Goal: Information Seeking & Learning: Learn about a topic

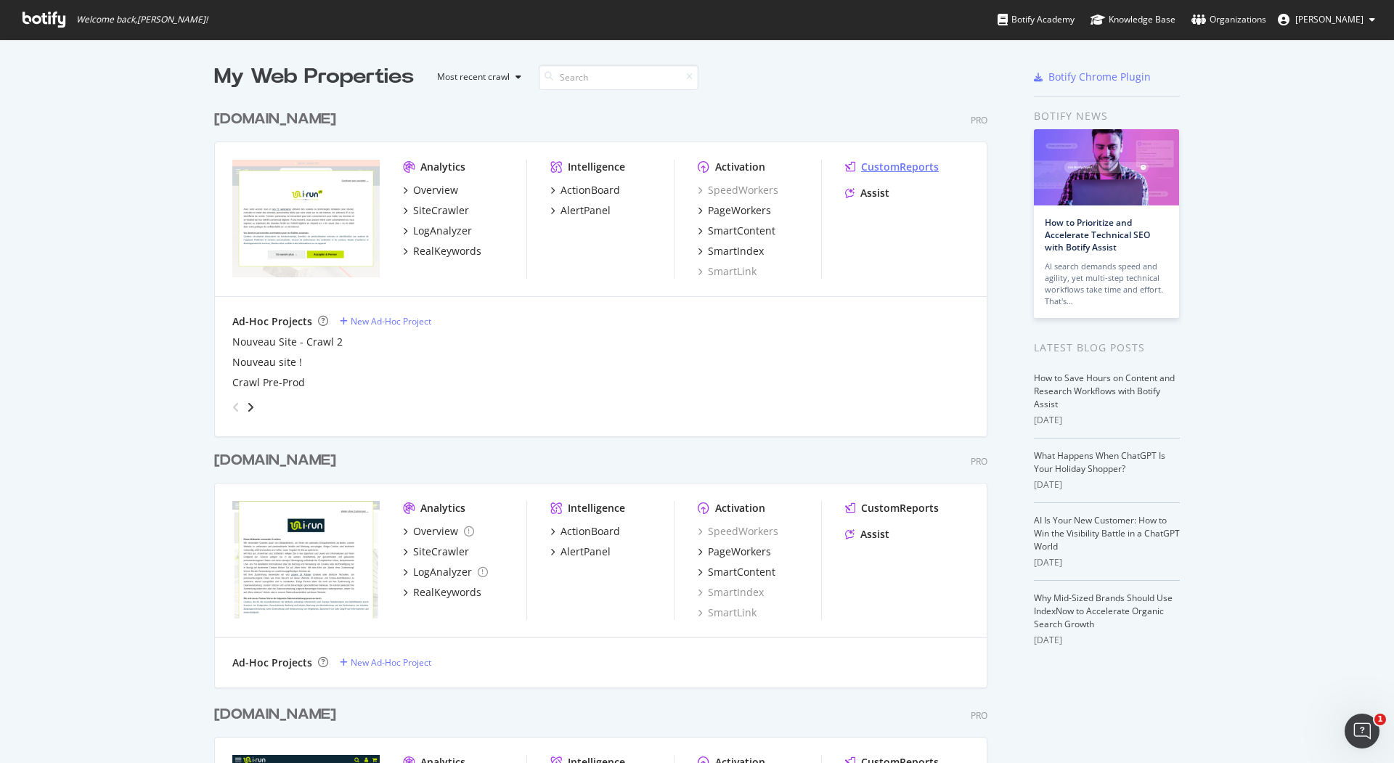
click at [901, 168] on div "CustomReports" at bounding box center [900, 167] width 78 height 15
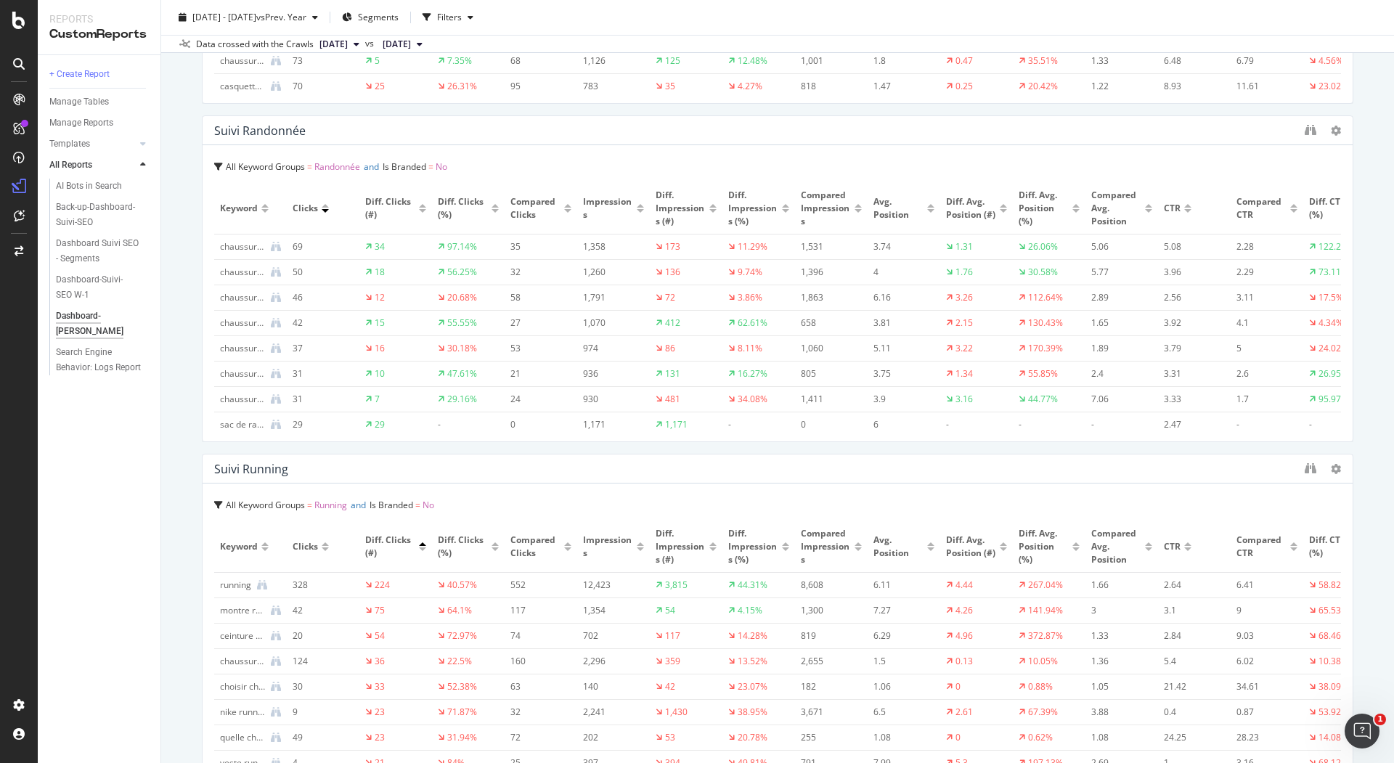
scroll to position [5571, 0]
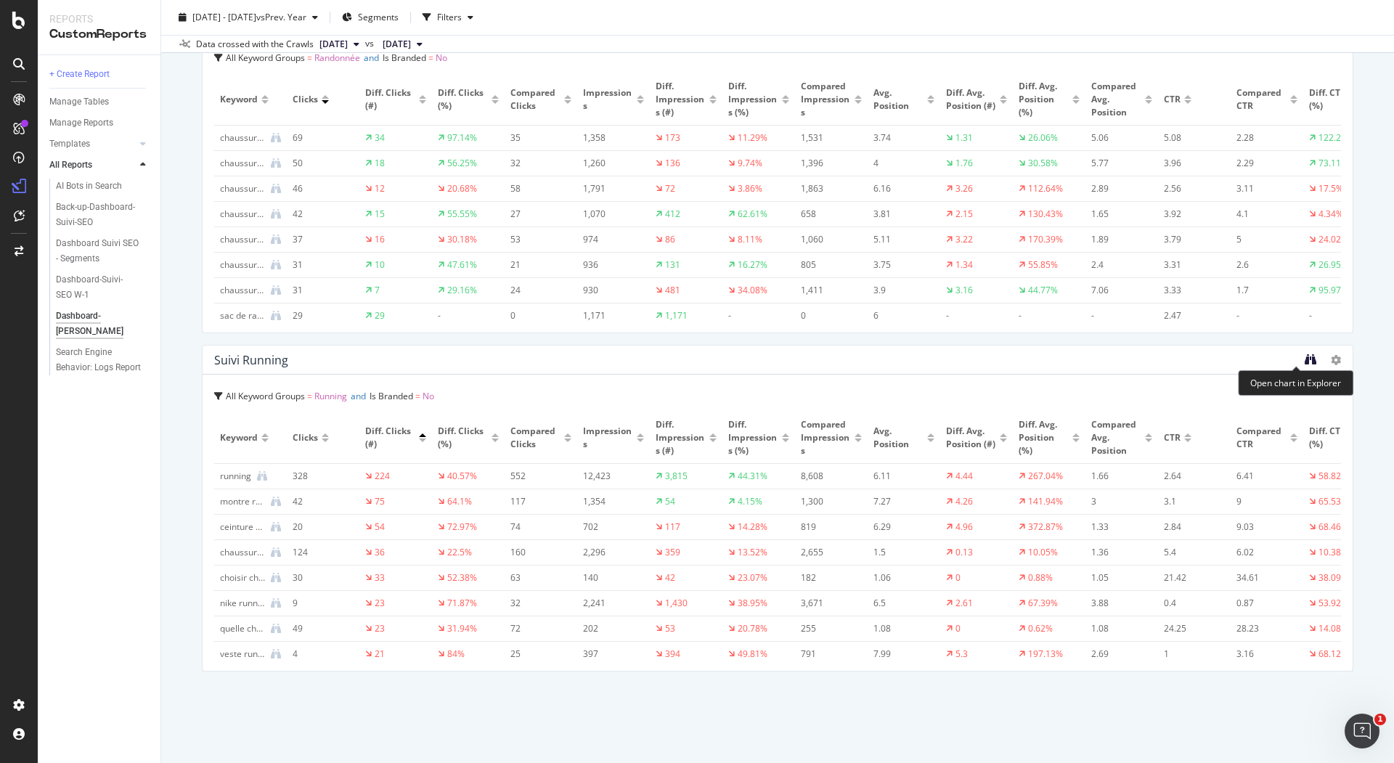
click at [1305, 359] on icon "binoculars" at bounding box center [1311, 360] width 12 height 12
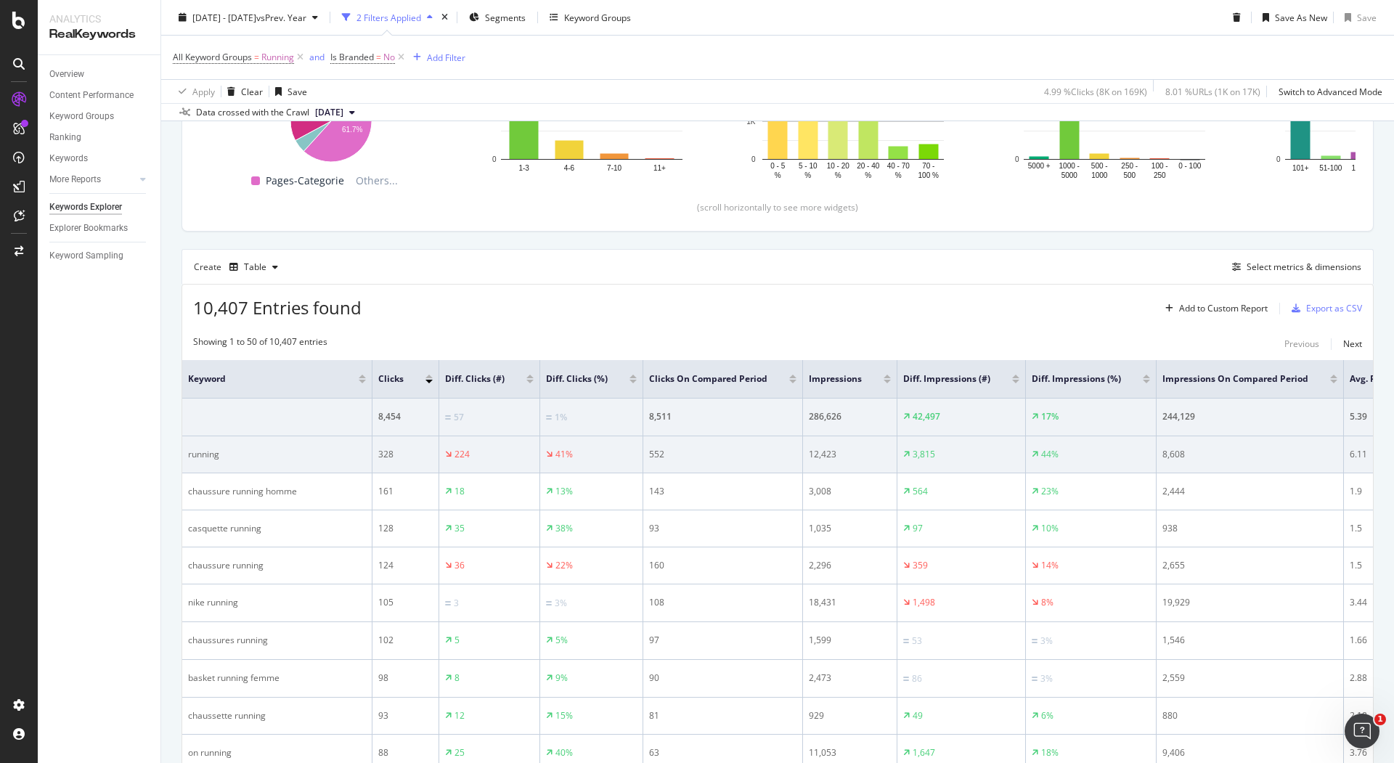
click at [206, 450] on div "running" at bounding box center [277, 454] width 178 height 13
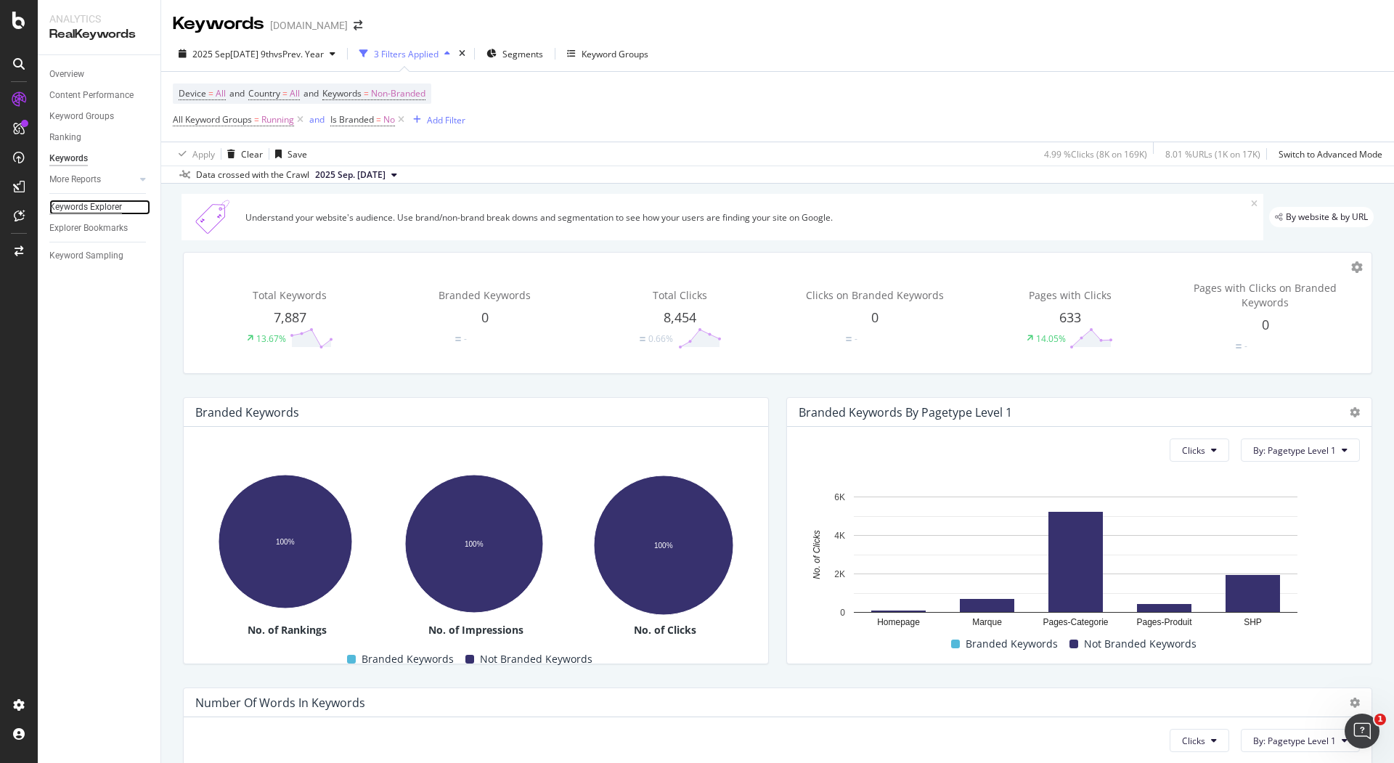
click at [94, 208] on div "Keywords Explorer" at bounding box center [85, 207] width 73 height 15
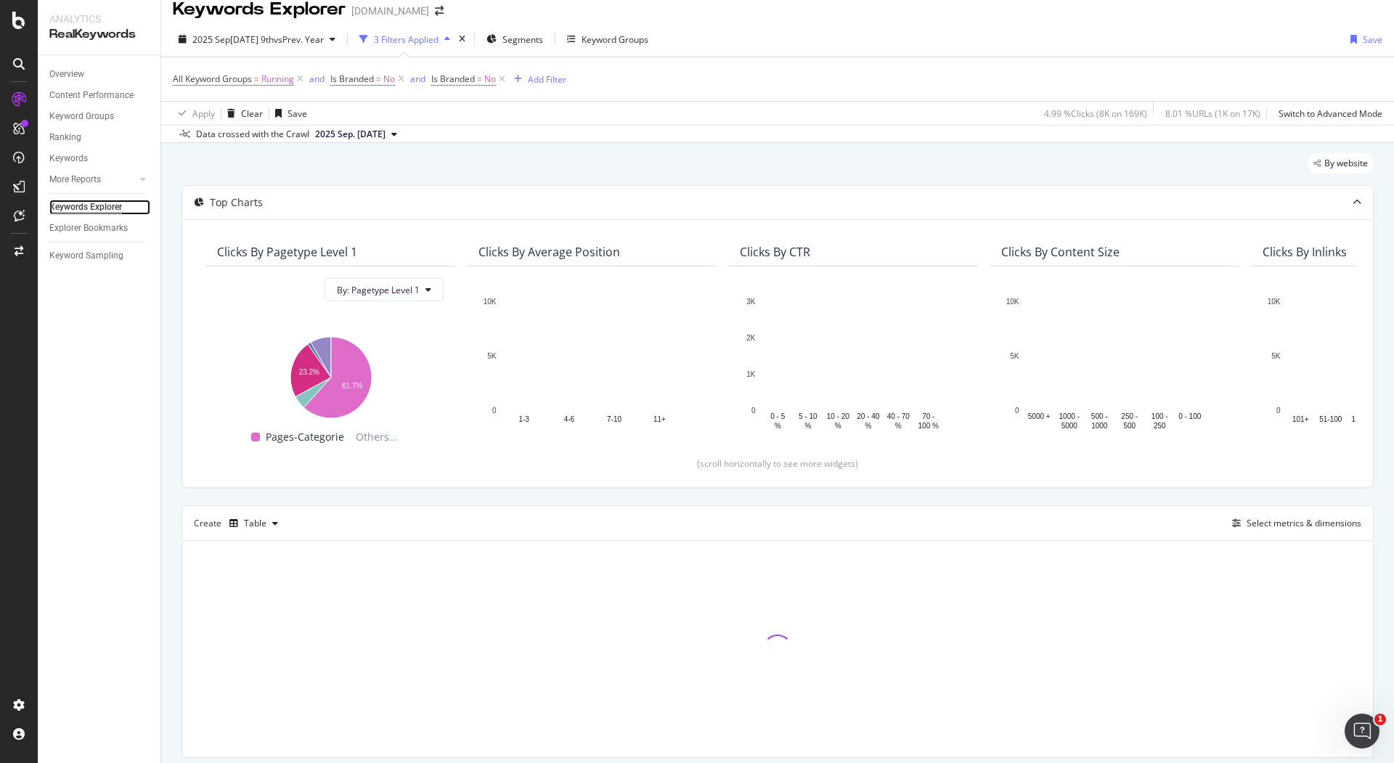
scroll to position [60, 0]
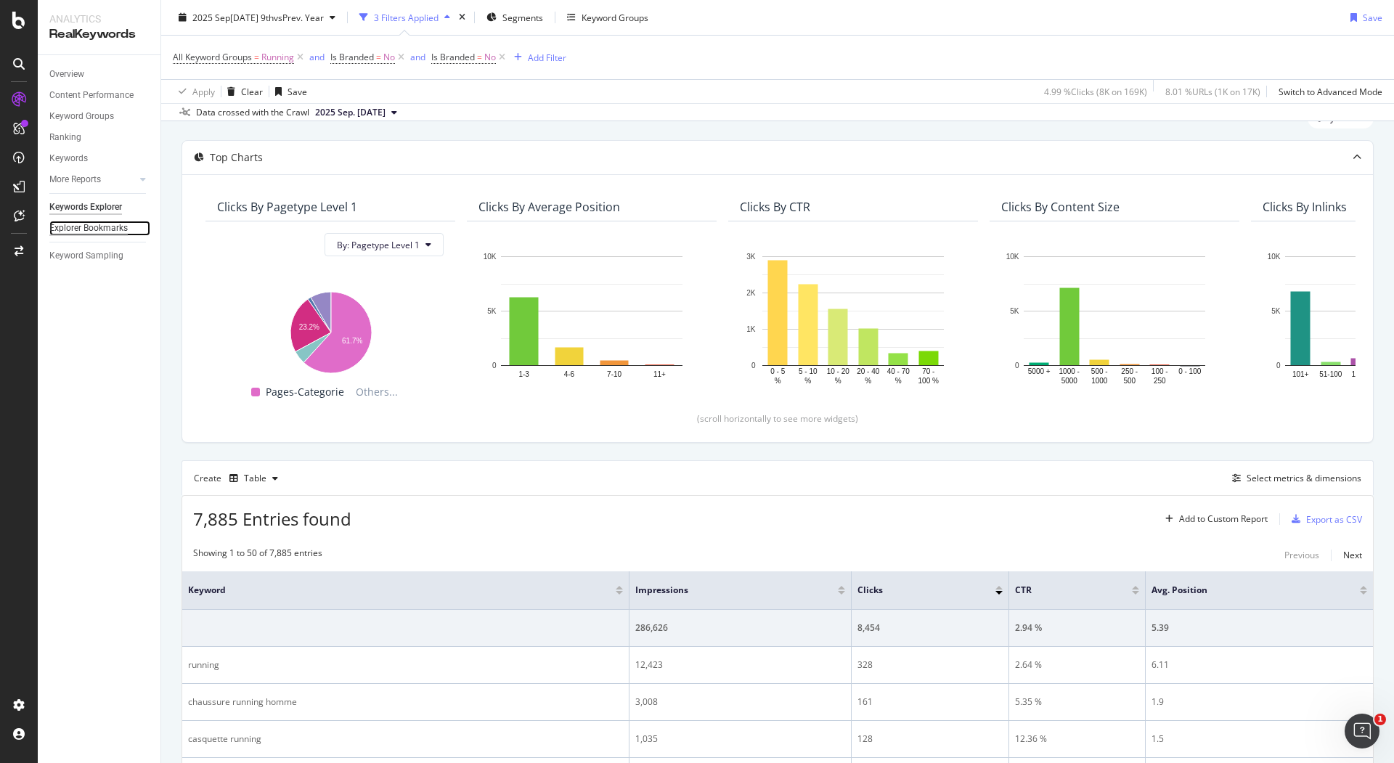
click at [92, 228] on div "Explorer Bookmarks" at bounding box center [88, 228] width 78 height 15
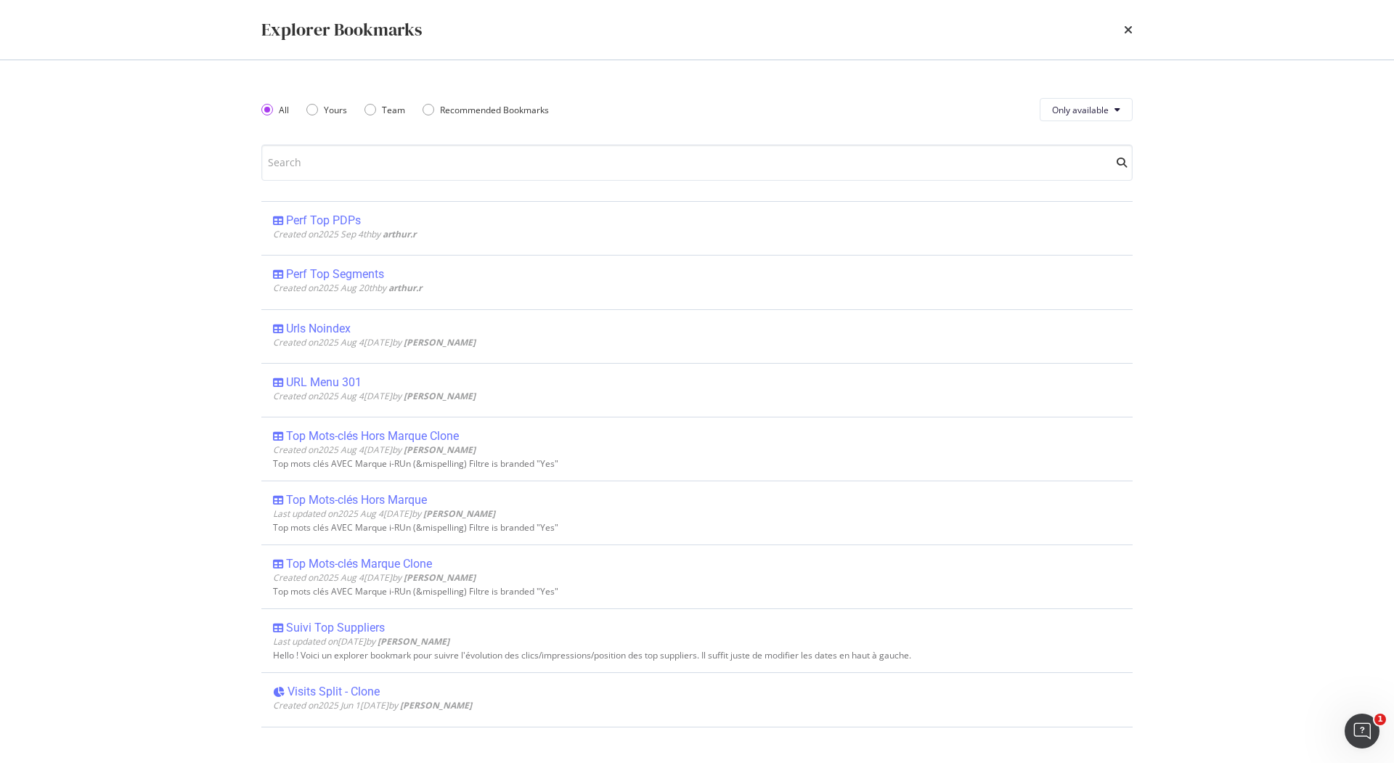
click at [1126, 15] on div "Explorer Bookmarks" at bounding box center [697, 30] width 930 height 60
click at [1129, 31] on icon "times" at bounding box center [1128, 30] width 9 height 12
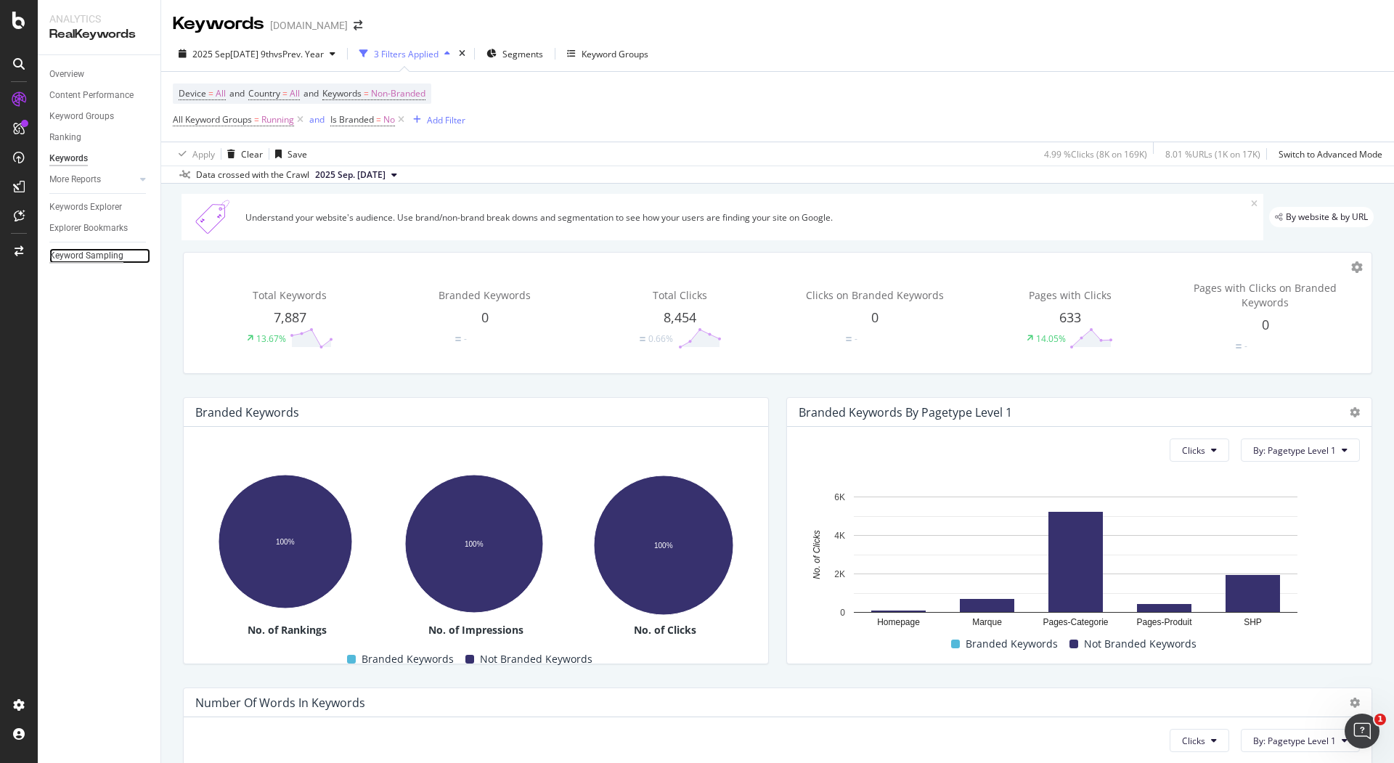
click at [94, 254] on div "Keyword Sampling" at bounding box center [86, 255] width 74 height 15
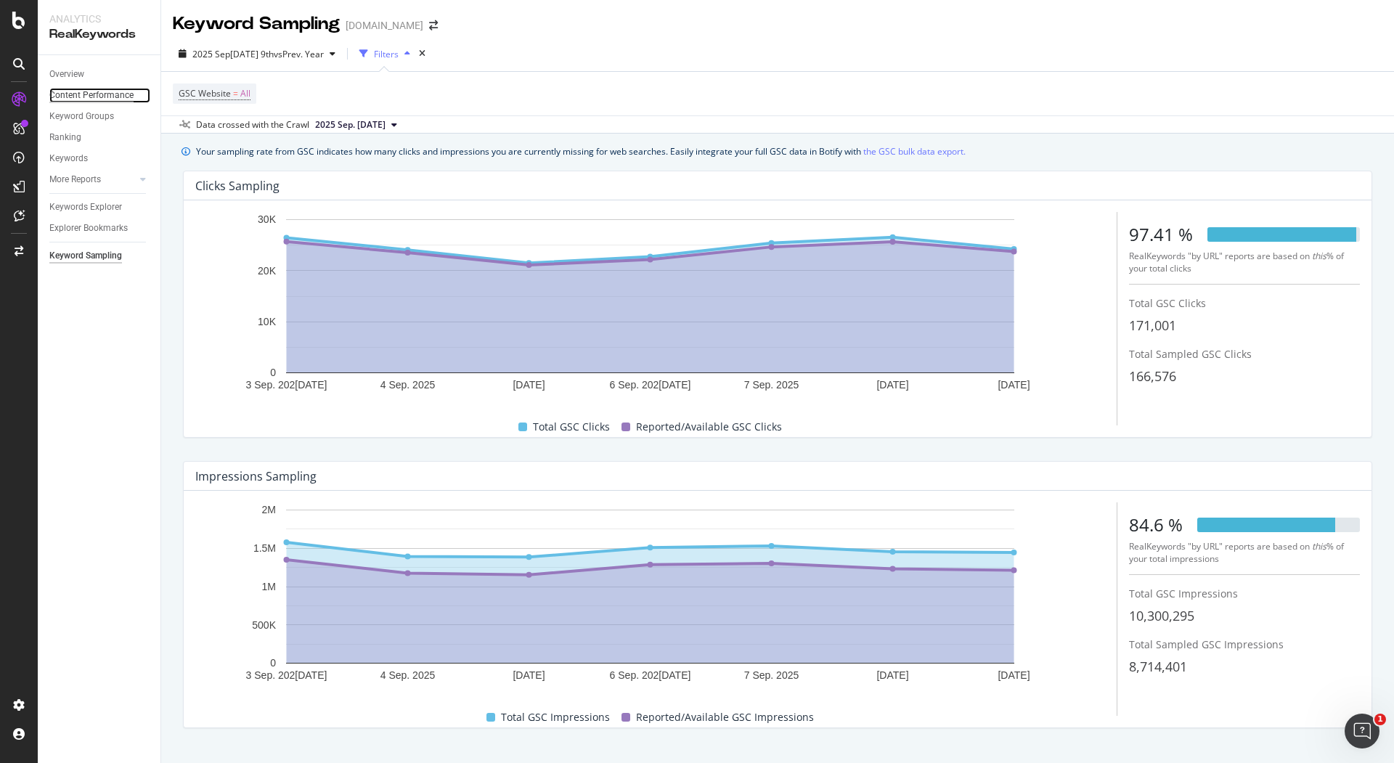
click at [102, 91] on div "Content Performance" at bounding box center [91, 95] width 84 height 15
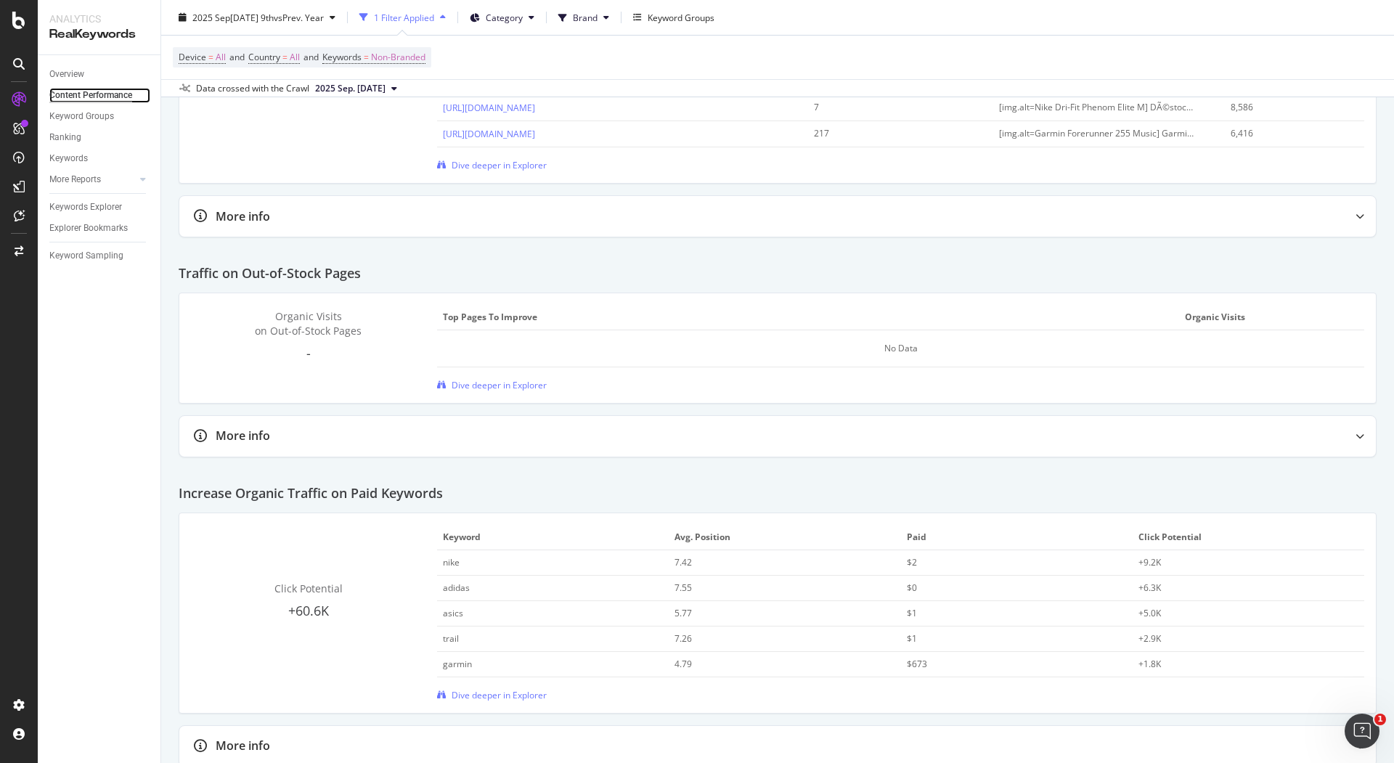
scroll to position [2122, 0]
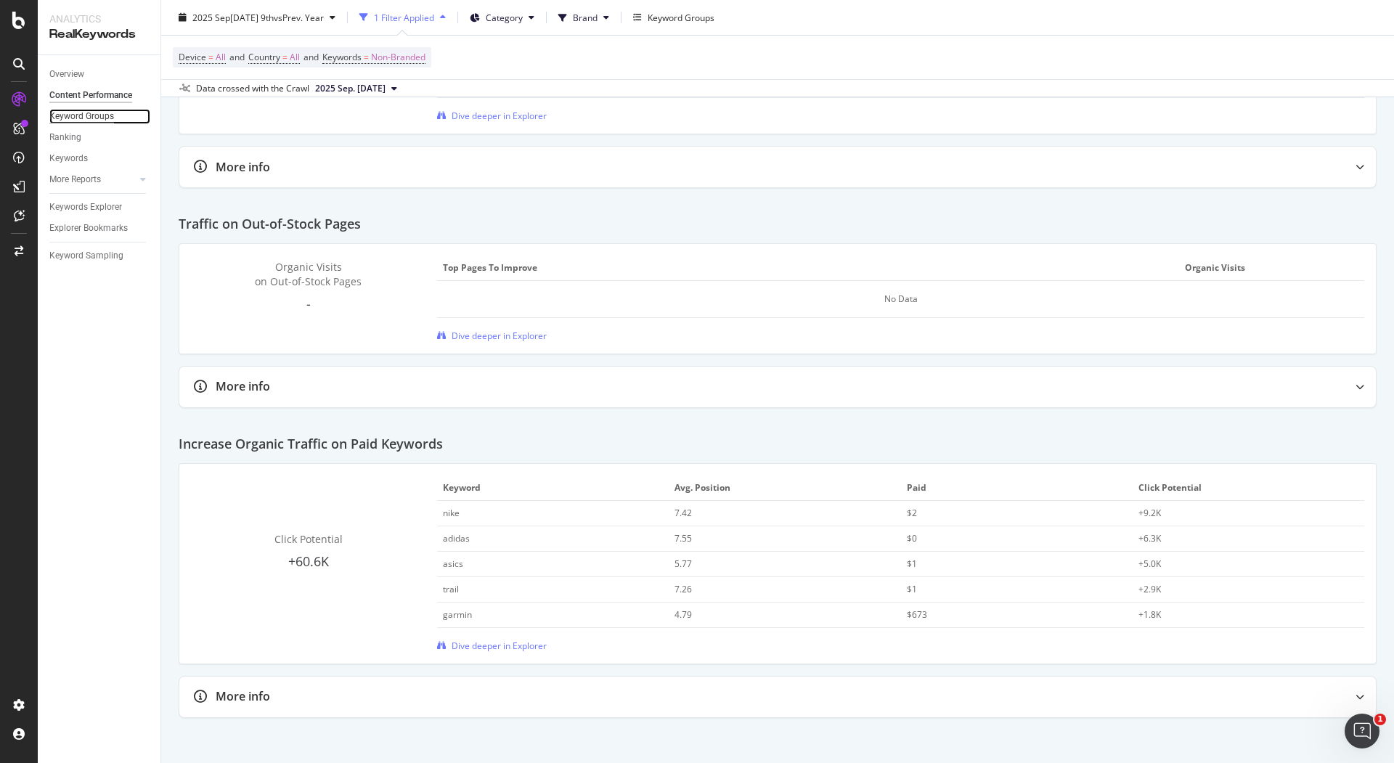
click at [100, 117] on div "Keyword Groups" at bounding box center [81, 116] width 65 height 15
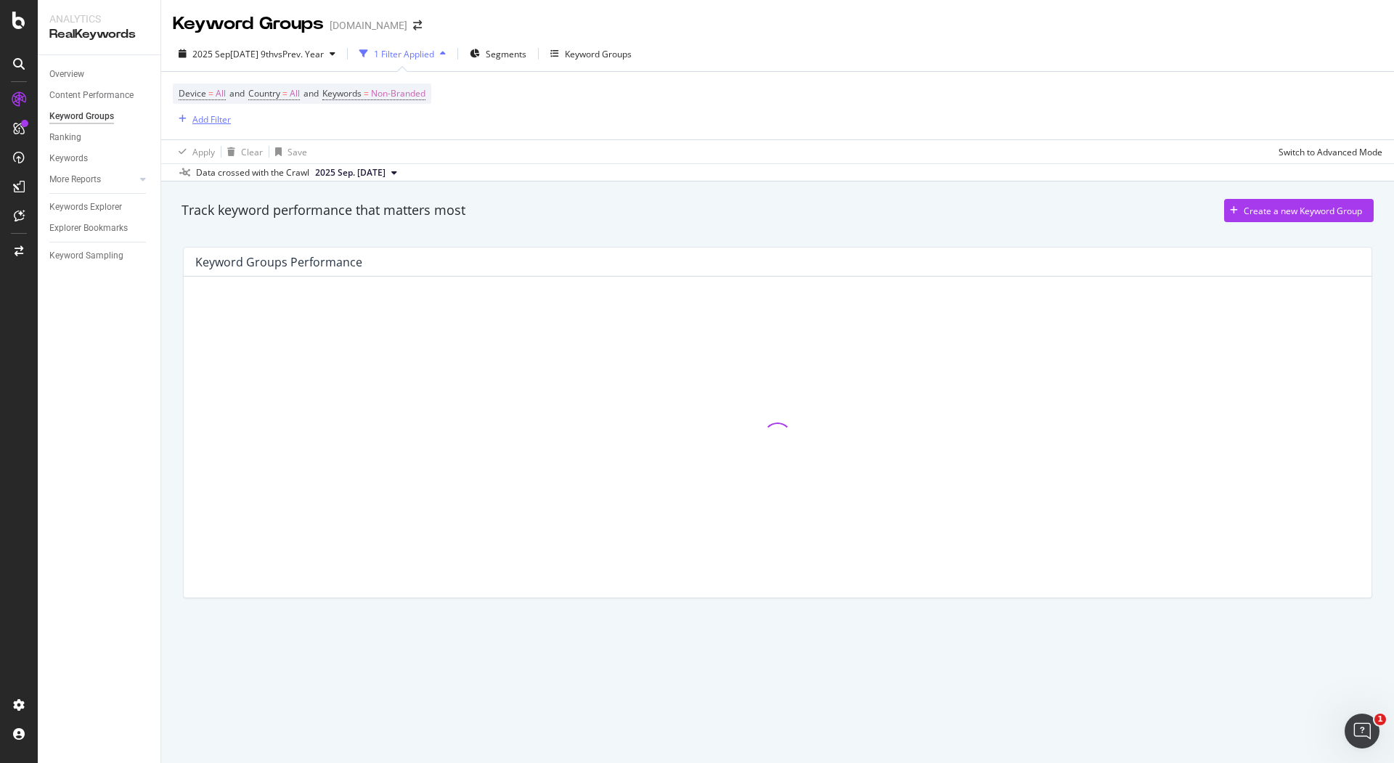
click at [203, 121] on div "Add Filter" at bounding box center [211, 119] width 38 height 12
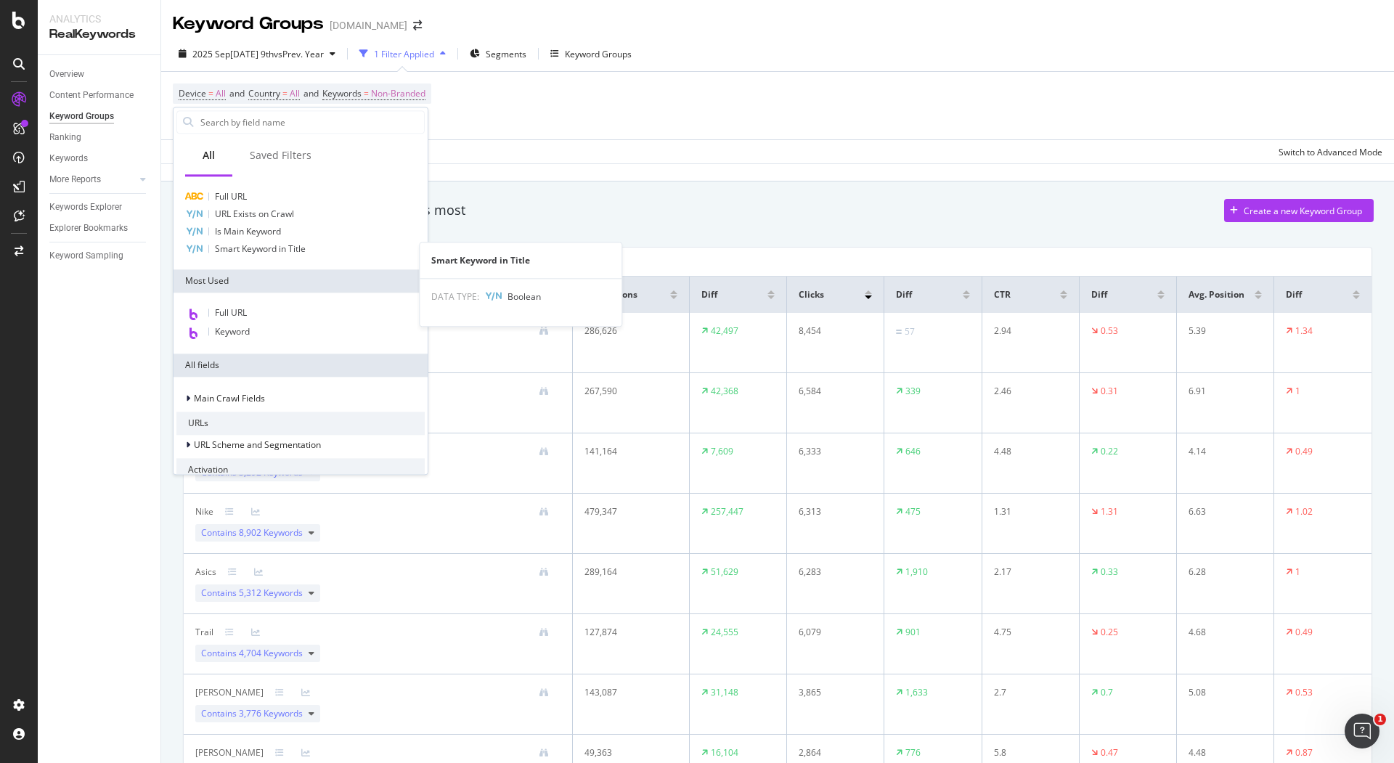
scroll to position [23, 0]
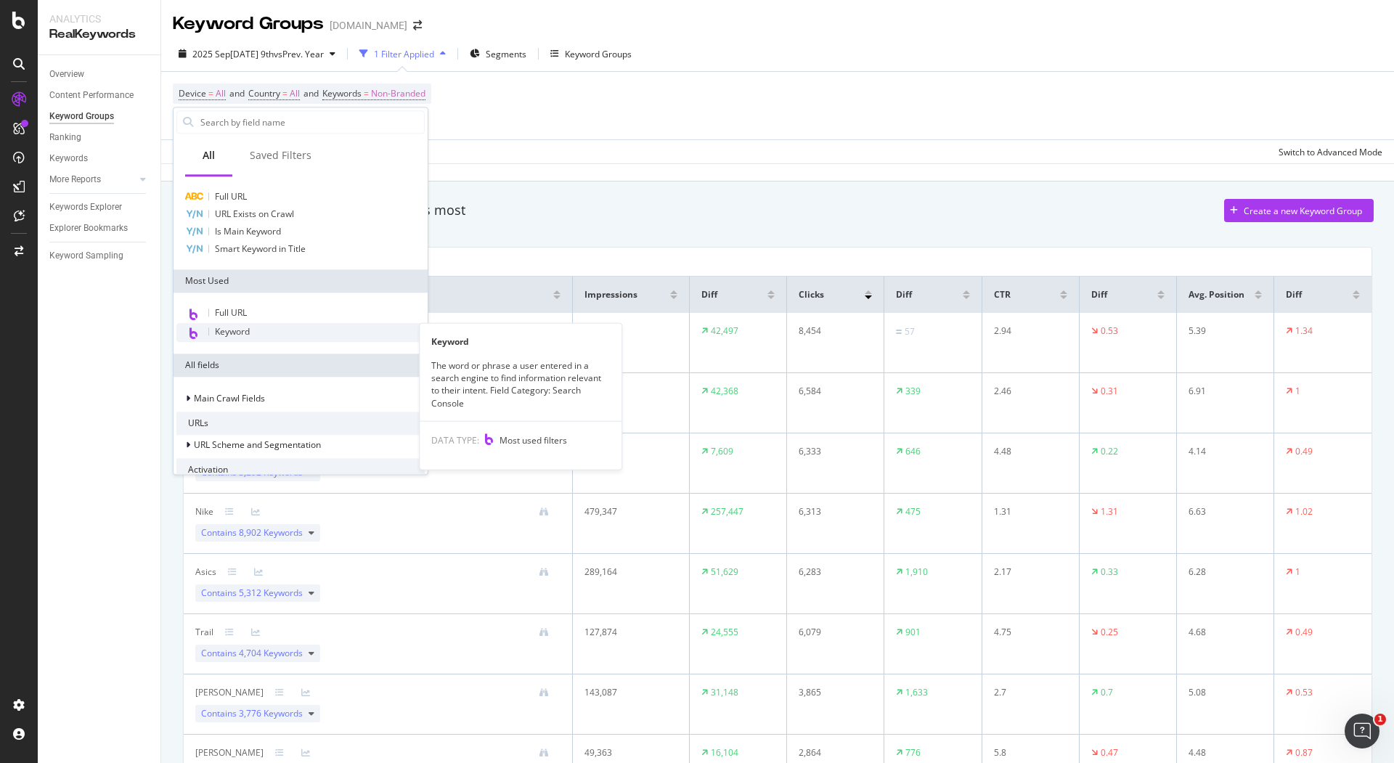
click at [232, 326] on span "Keyword" at bounding box center [232, 331] width 35 height 12
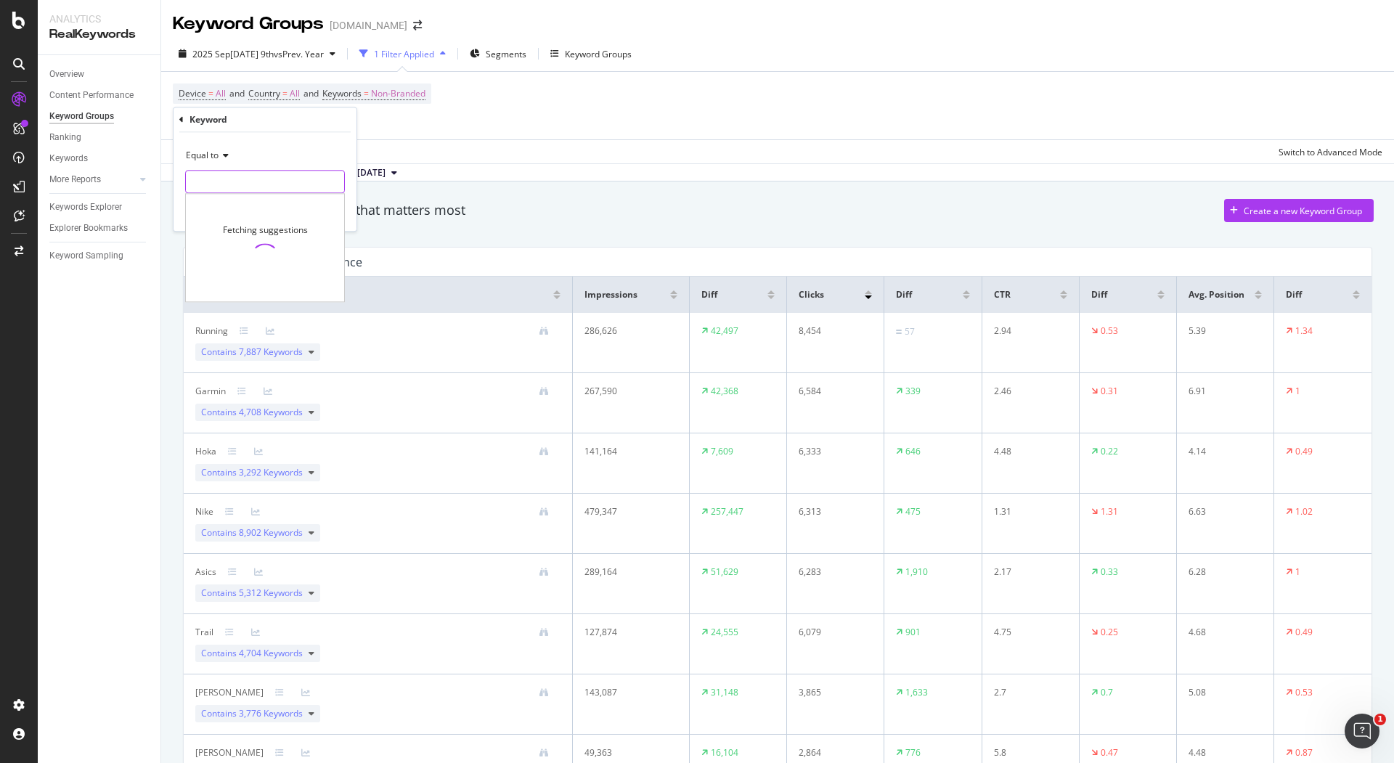
click at [223, 182] on input "text" at bounding box center [265, 181] width 158 height 23
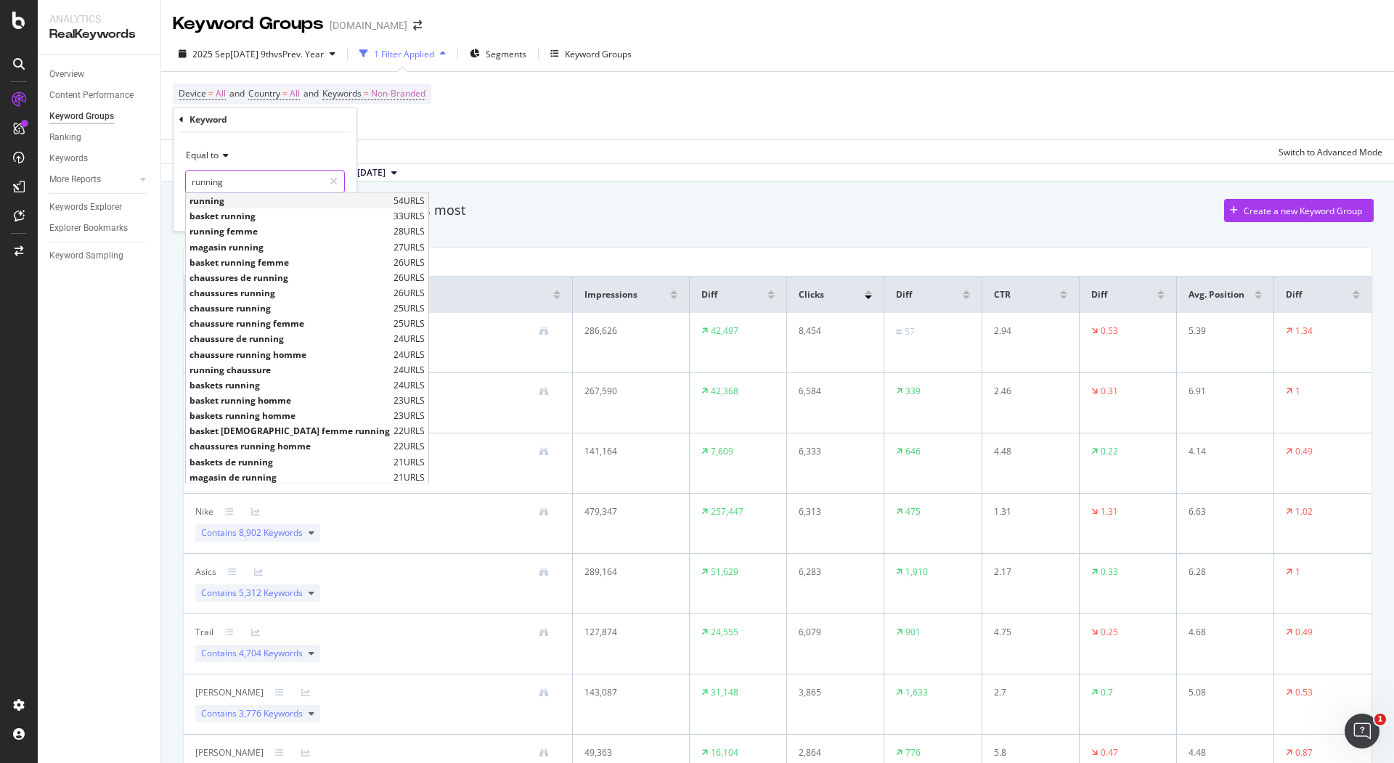
type input "running"
click at [227, 199] on span "running" at bounding box center [290, 201] width 200 height 12
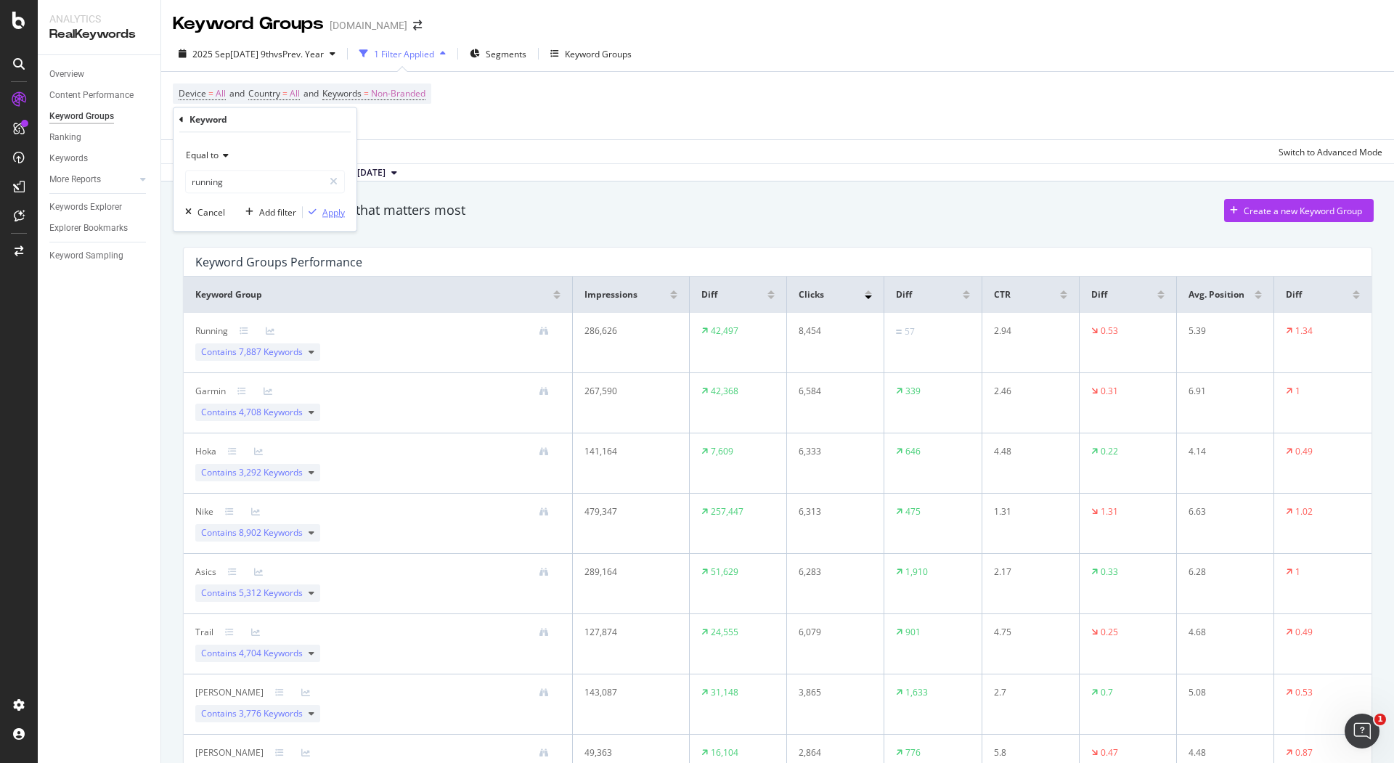
click at [338, 209] on div "Apply" at bounding box center [333, 212] width 23 height 12
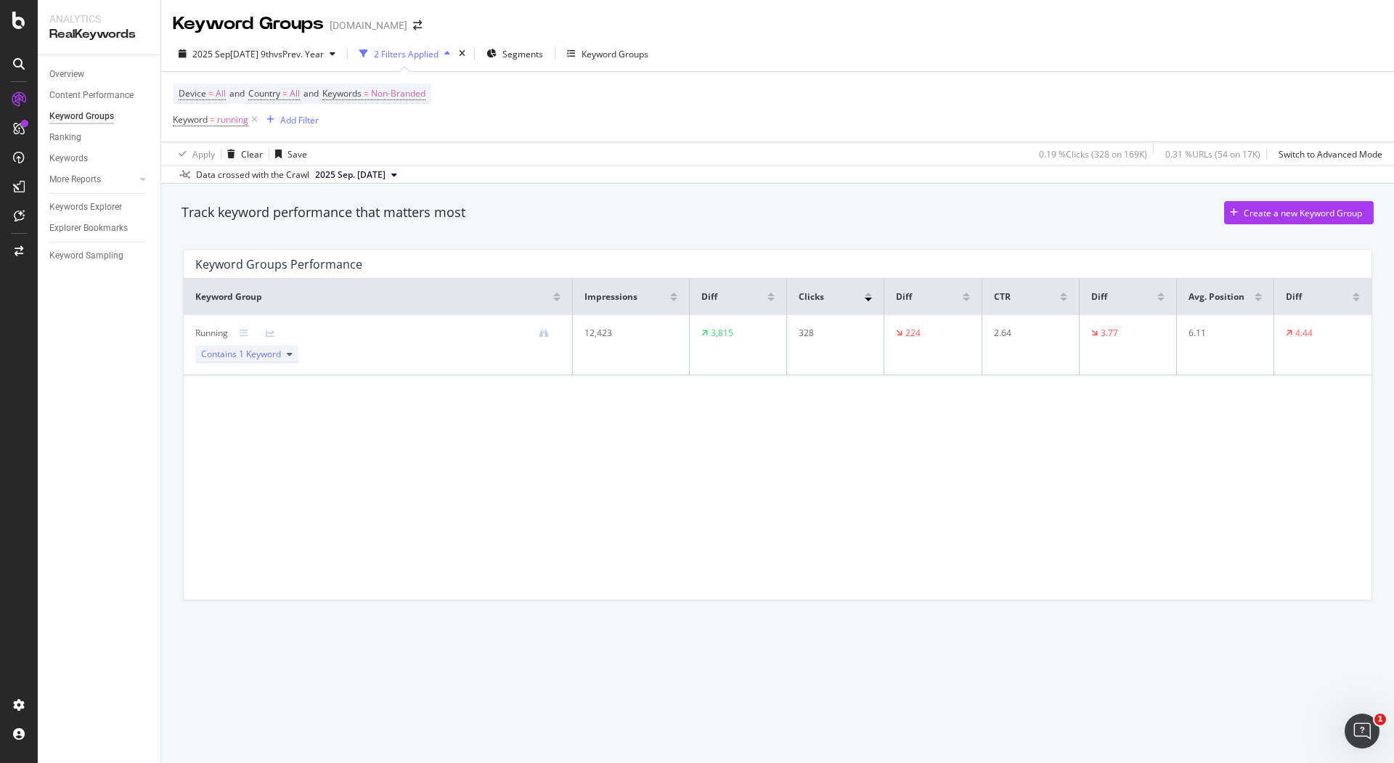
click at [251, 355] on span "1 Keyword" at bounding box center [260, 354] width 42 height 12
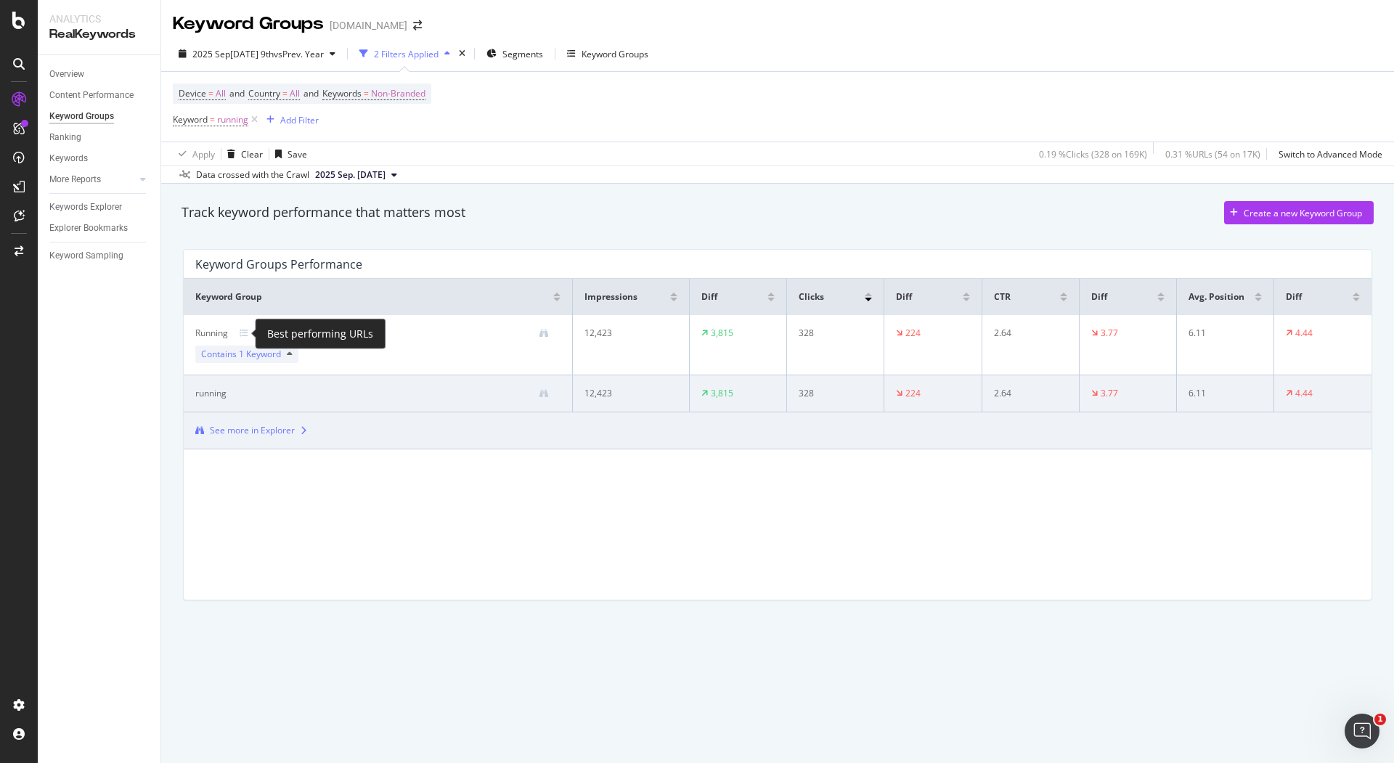
click at [244, 331] on icon at bounding box center [244, 333] width 9 height 9
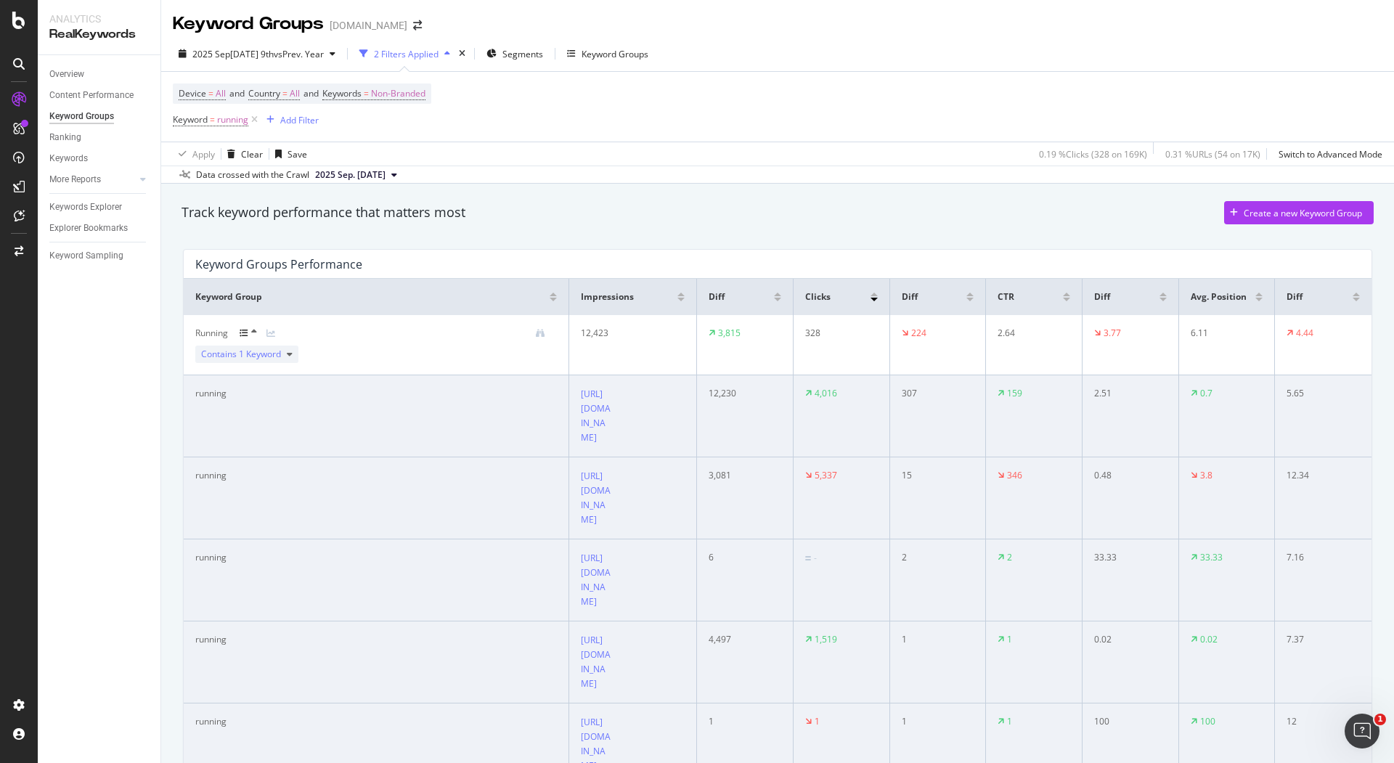
click at [247, 332] on icon at bounding box center [244, 333] width 9 height 9
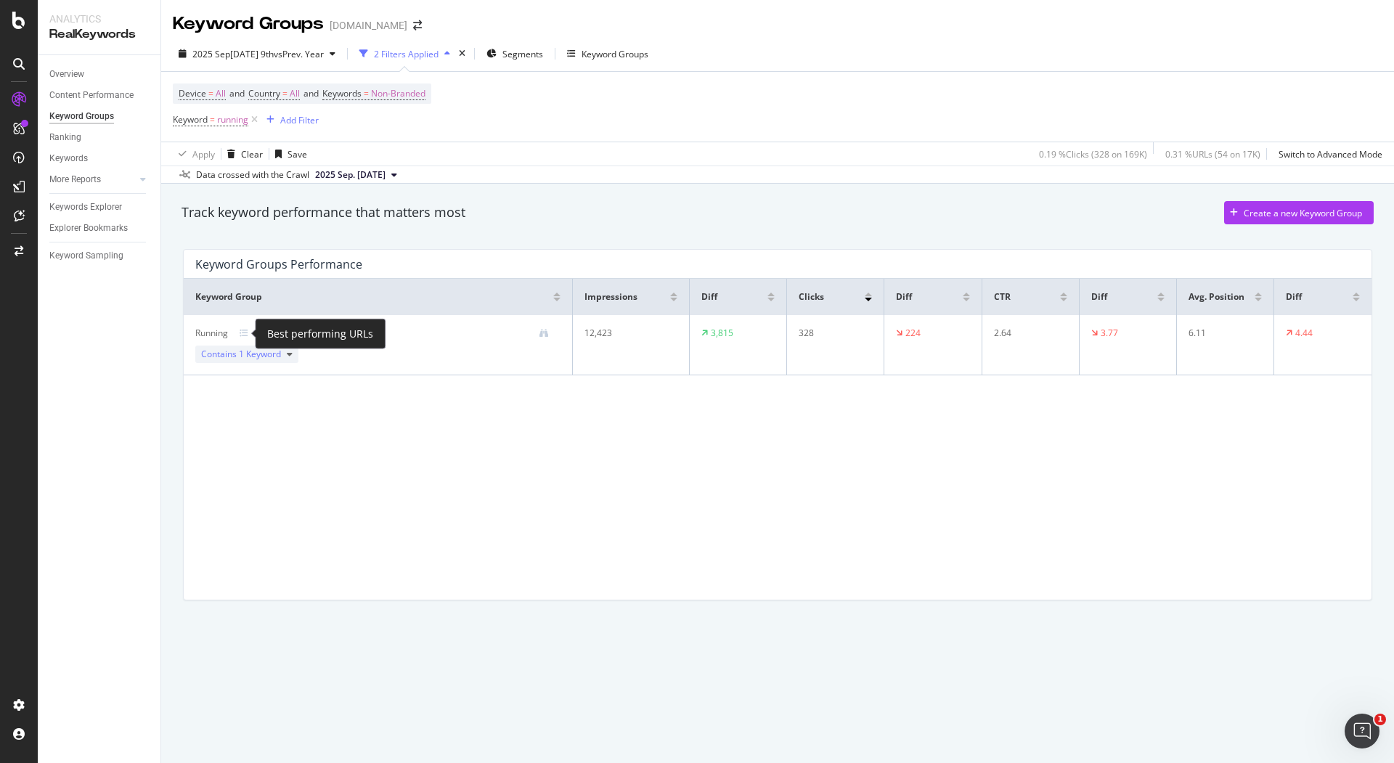
click at [247, 332] on icon at bounding box center [244, 333] width 9 height 9
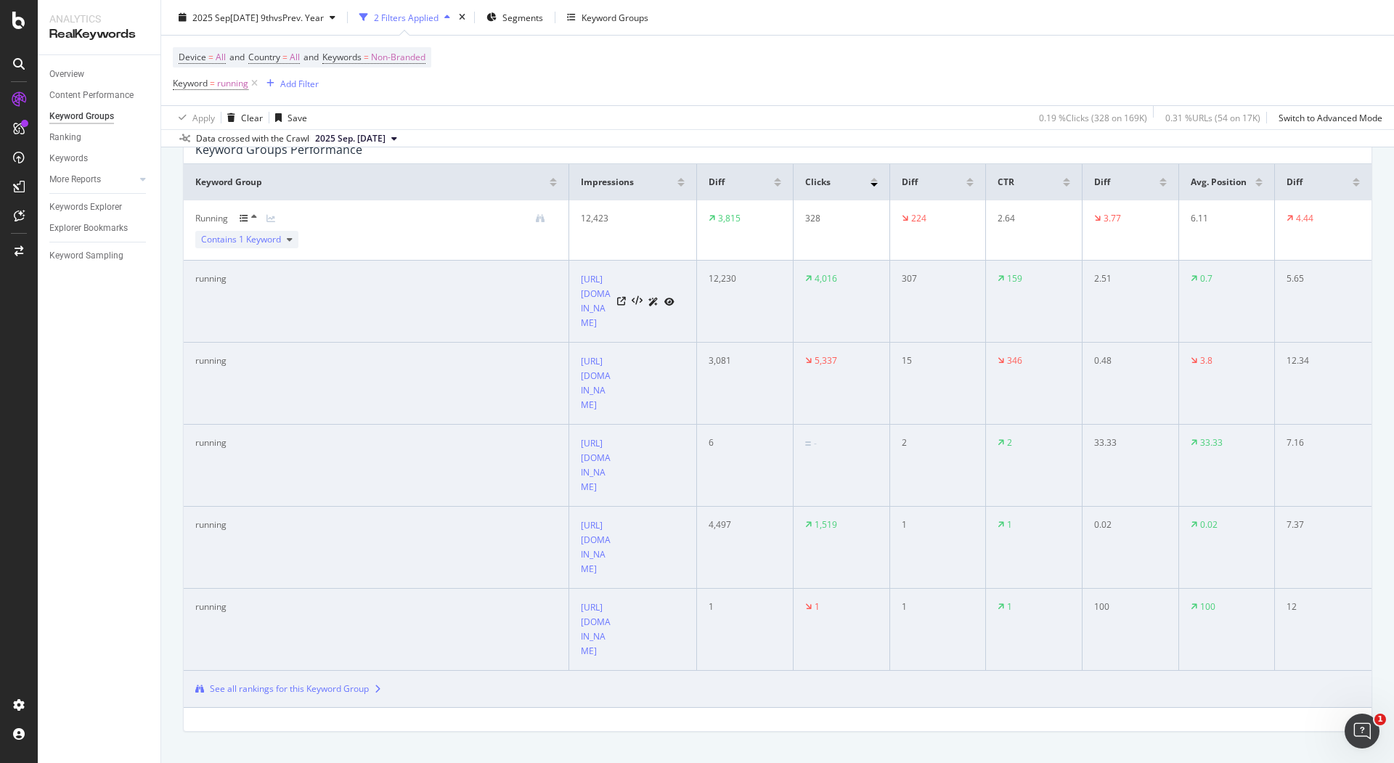
scroll to position [114, 0]
click at [773, 187] on div "Diff" at bounding box center [745, 182] width 73 height 13
click at [774, 185] on div at bounding box center [777, 186] width 7 height 4
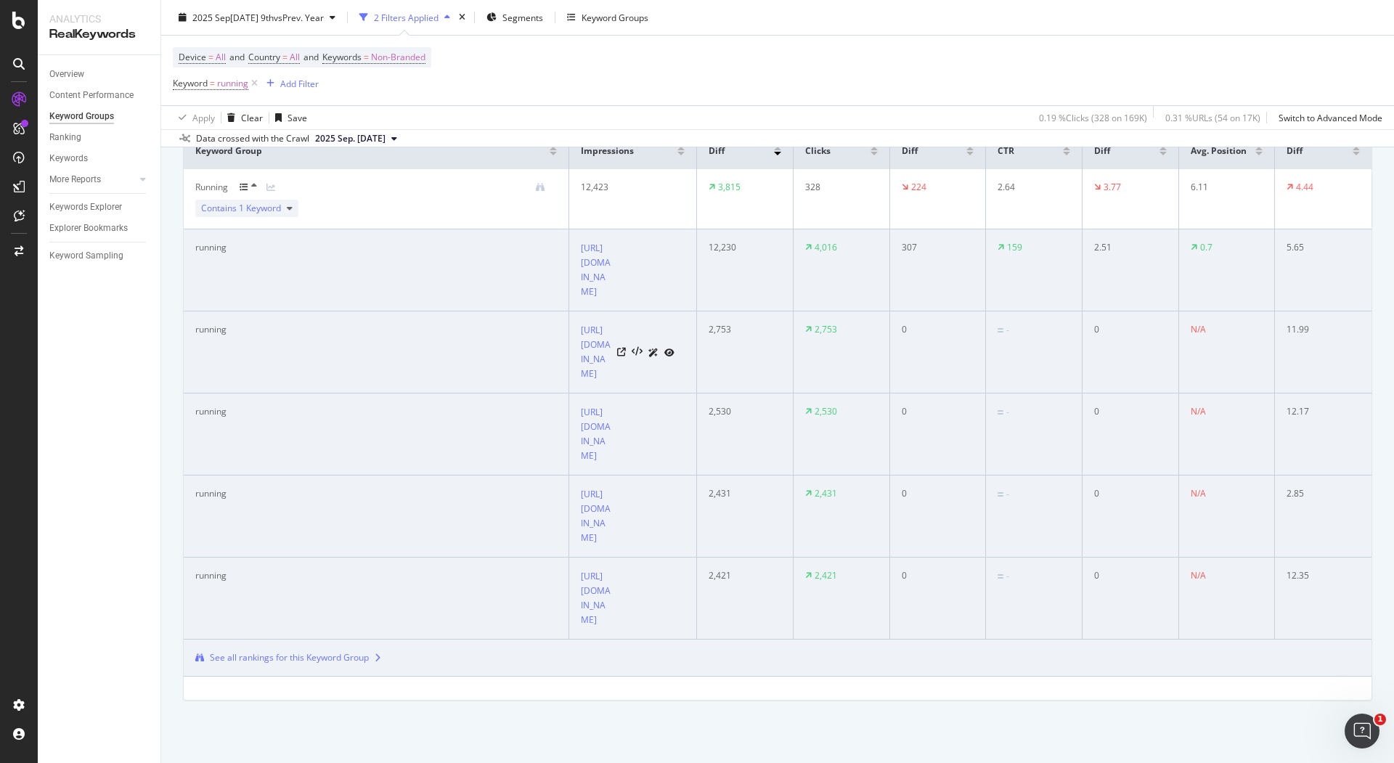
scroll to position [163, 0]
